Goal: Information Seeking & Learning: Learn about a topic

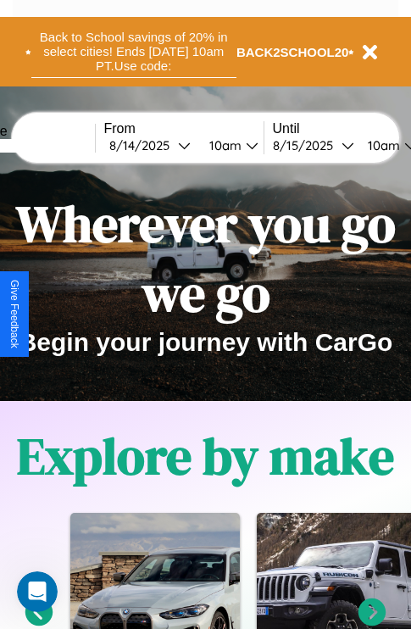
click at [133, 52] on button "Back to School savings of 20% in select cities! Ends [DATE] 10am PT. Use code:" at bounding box center [133, 51] width 205 height 53
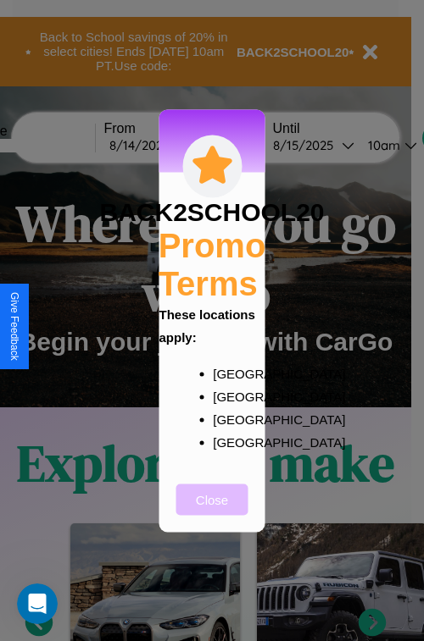
click at [212, 511] on button "Close" at bounding box center [212, 499] width 72 height 31
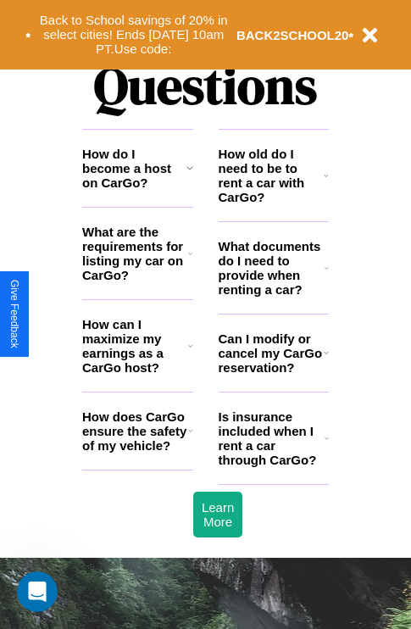
scroll to position [2053, 0]
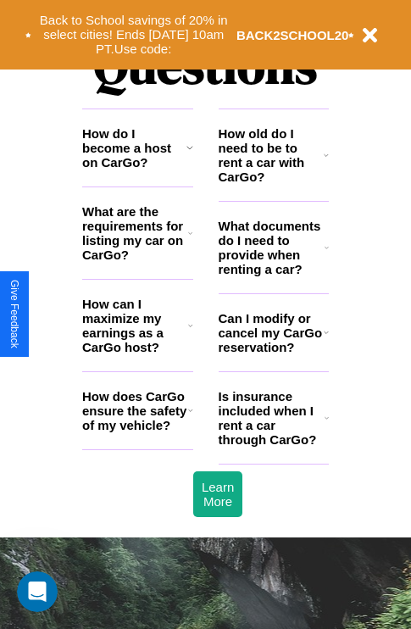
click at [189, 154] on icon at bounding box center [189, 148] width 7 height 14
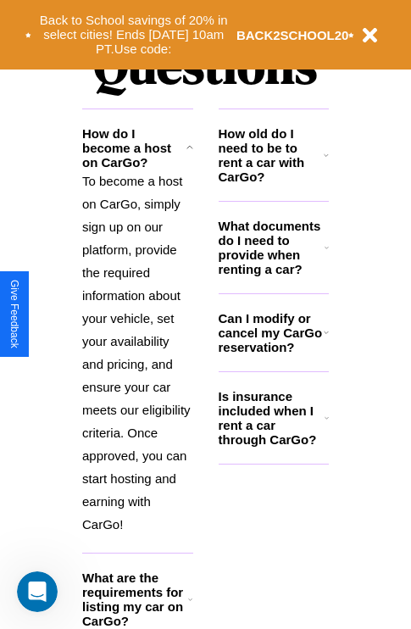
click at [273, 275] on h3 "What documents do I need to provide when renting a car?" at bounding box center [272, 248] width 107 height 58
click at [326, 162] on icon at bounding box center [326, 155] width 5 height 14
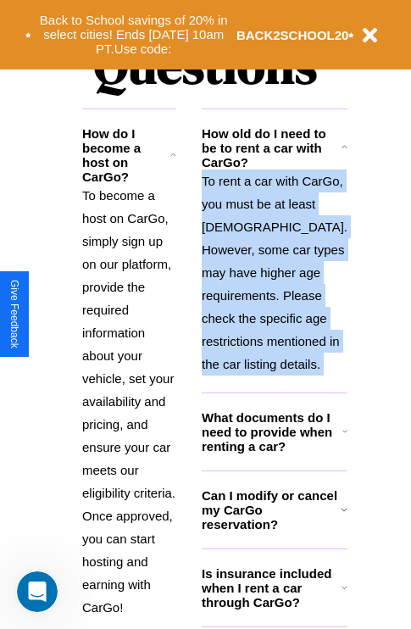
scroll to position [2189, 0]
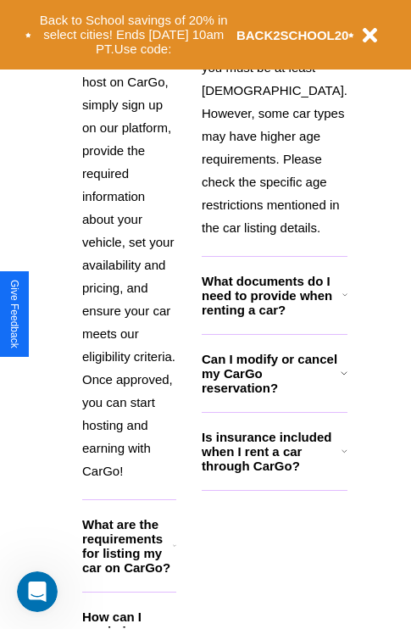
click at [137, 609] on h3 "How can I maximize my earnings as a CarGo host?" at bounding box center [127, 638] width 90 height 58
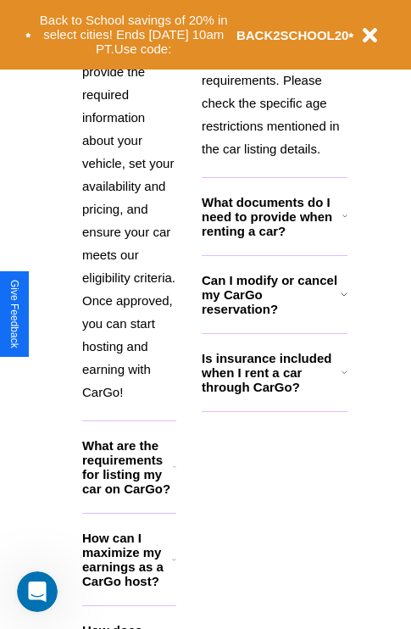
click at [137, 182] on p "To become a host on CarGo, simply sign up on our platform, provide the required…" at bounding box center [129, 186] width 94 height 435
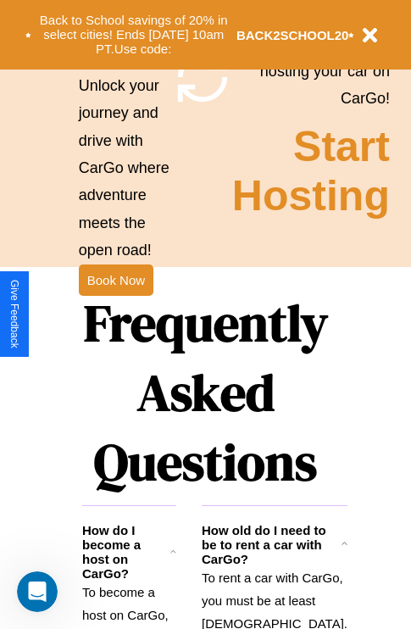
scroll to position [1650, 0]
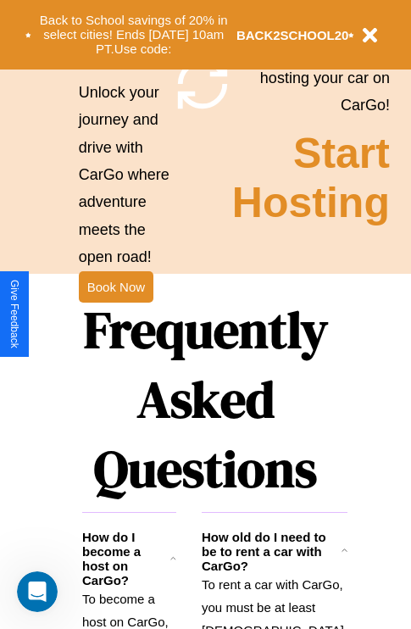
click at [115, 314] on h1 "Frequently Asked Questions" at bounding box center [205, 398] width 247 height 225
